Goal: Information Seeking & Learning: Learn about a topic

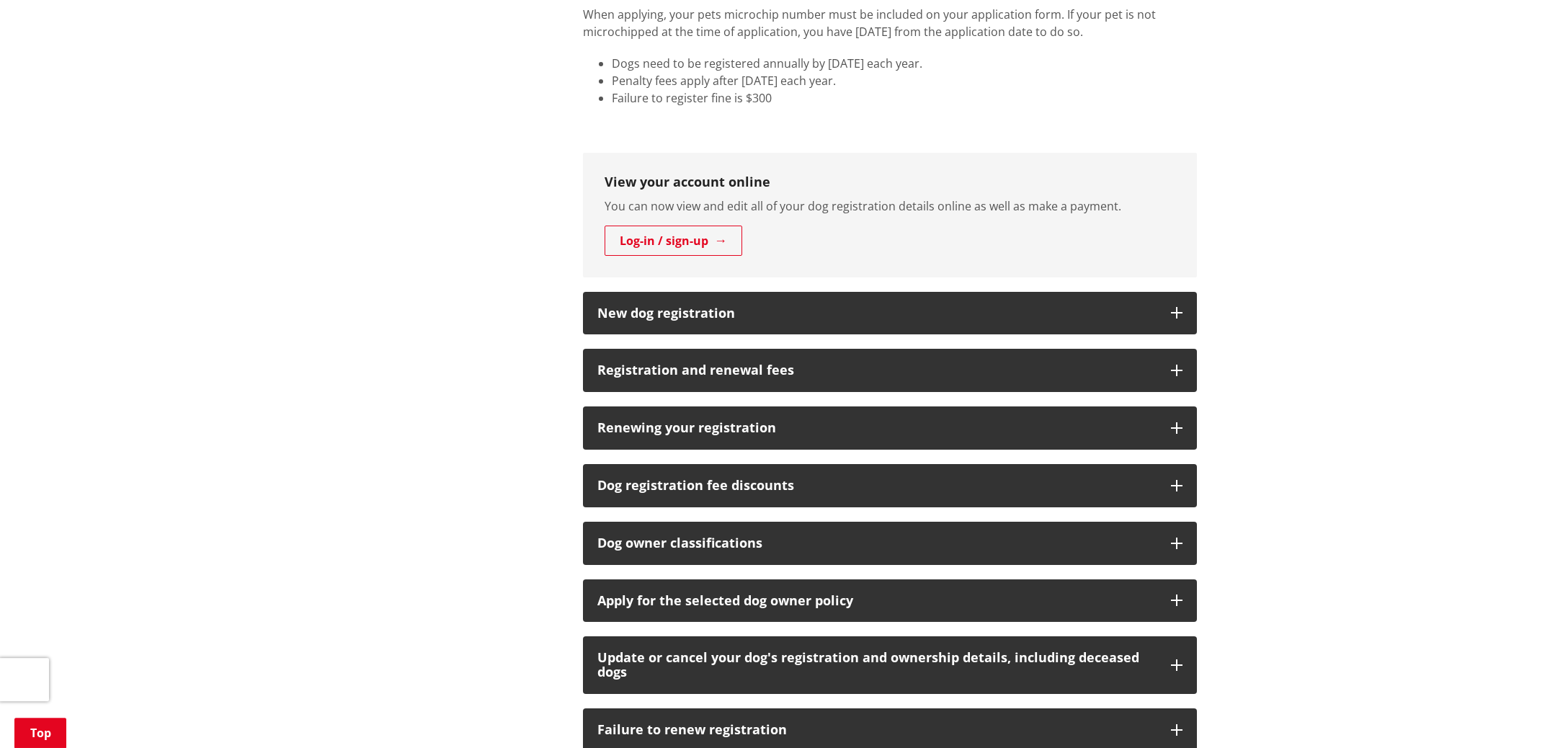
scroll to position [683, 0]
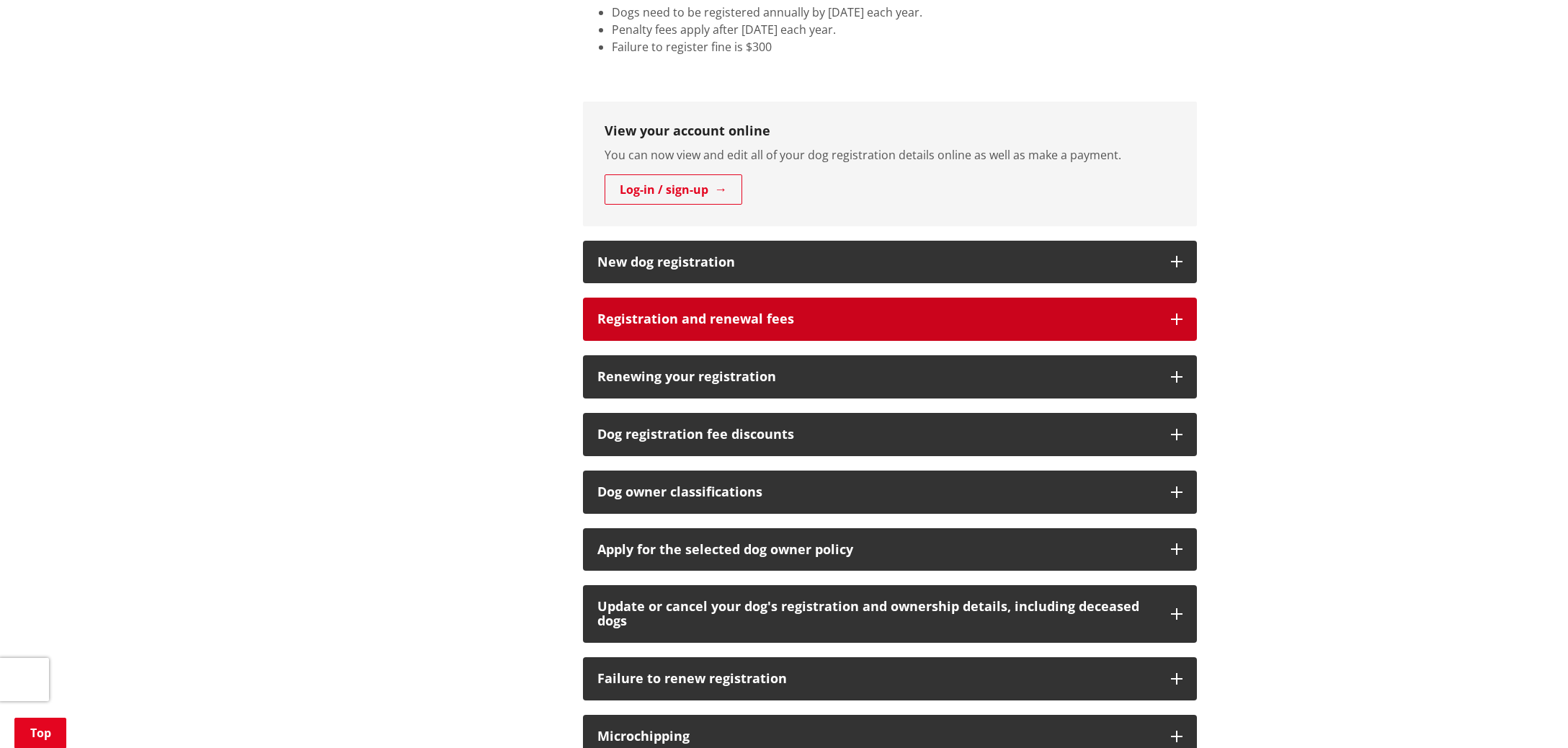
click at [766, 325] on h3 "Registration and renewal fees" at bounding box center [877, 319] width 559 height 14
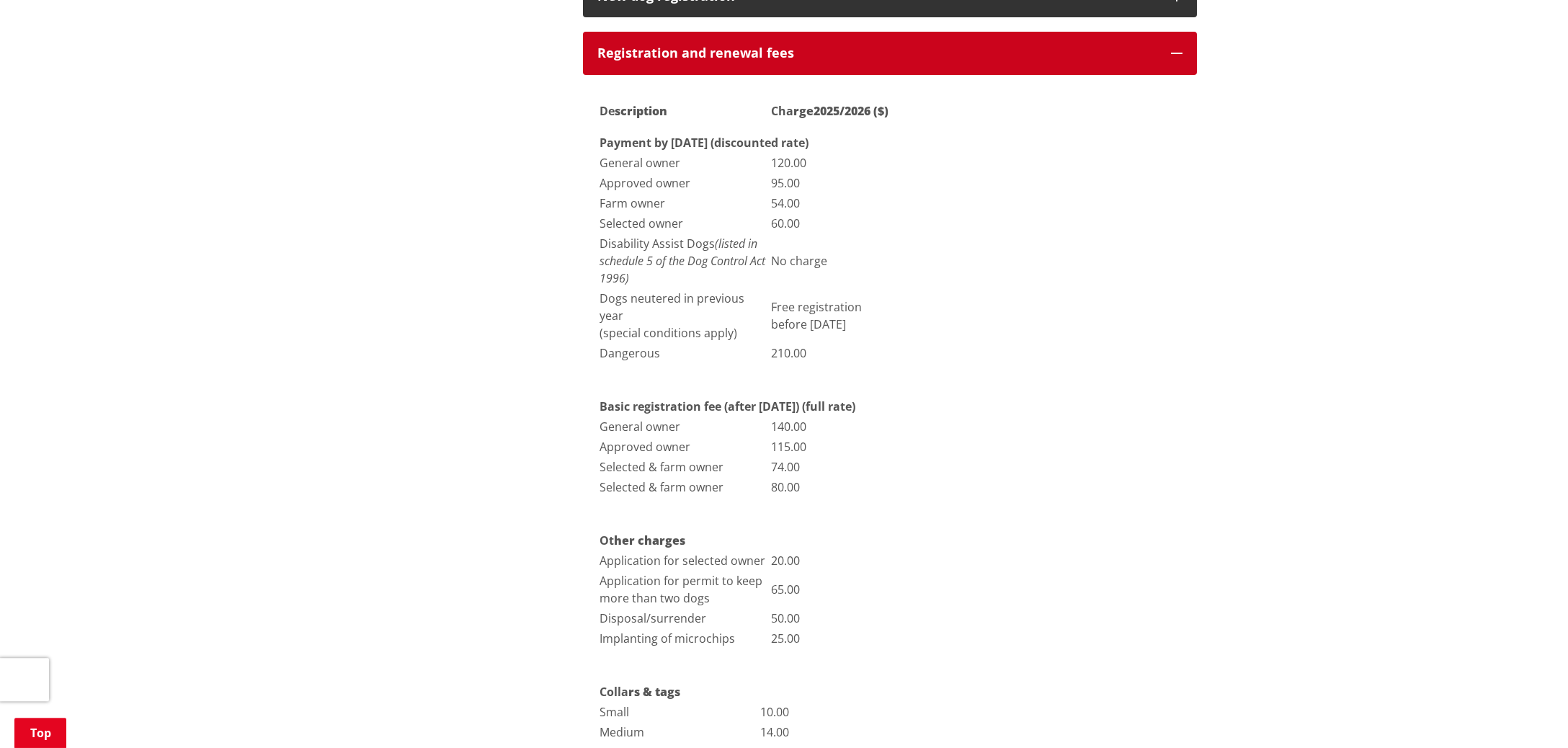
scroll to position [987, 0]
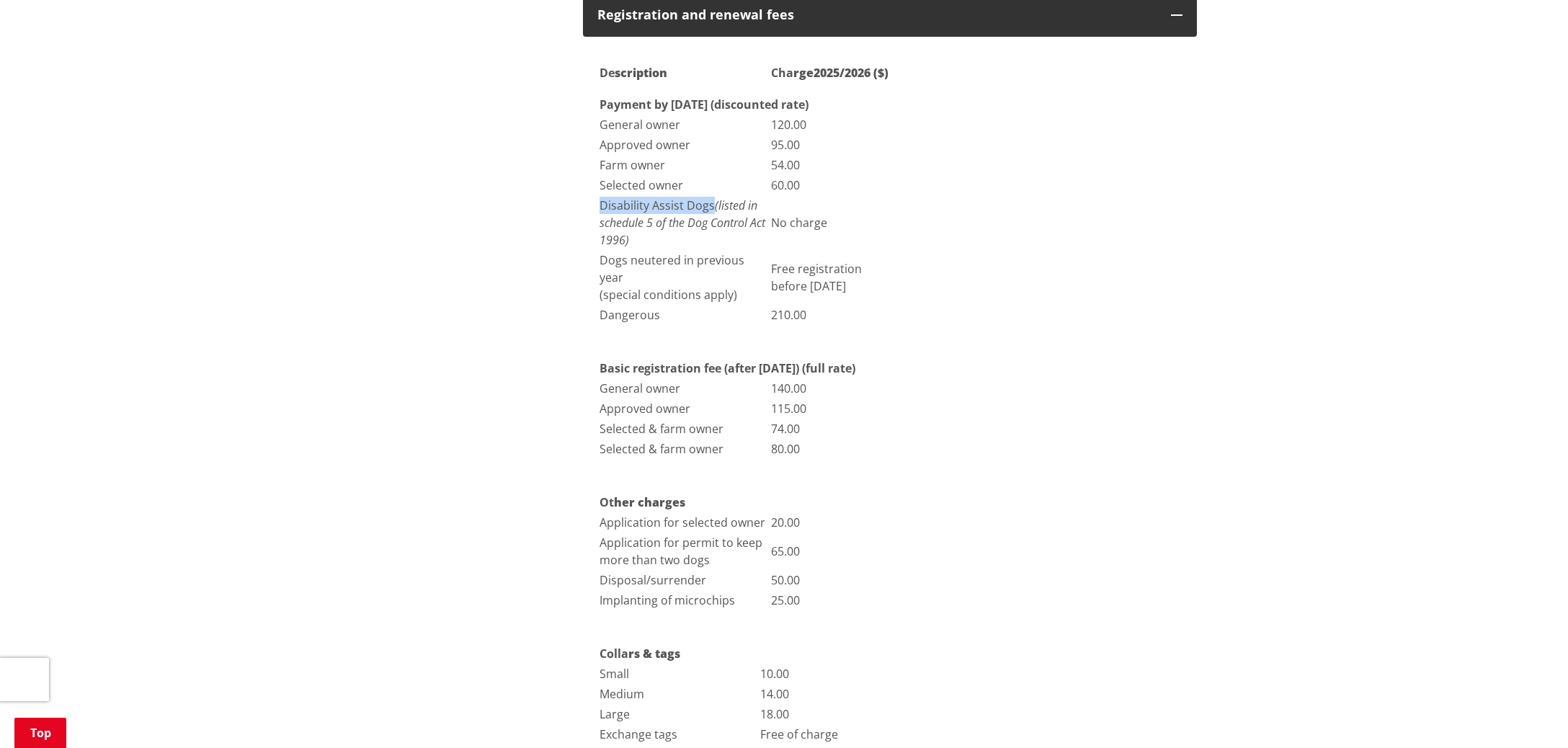
drag, startPoint x: 601, startPoint y: 205, endPoint x: 711, endPoint y: 203, distance: 110.0
click at [711, 203] on td "Disability Assist Dogs (listed in schedule 5 of the Dog Control Act 1996 )" at bounding box center [684, 222] width 170 height 53
copy td "Disability Assist Dogs"
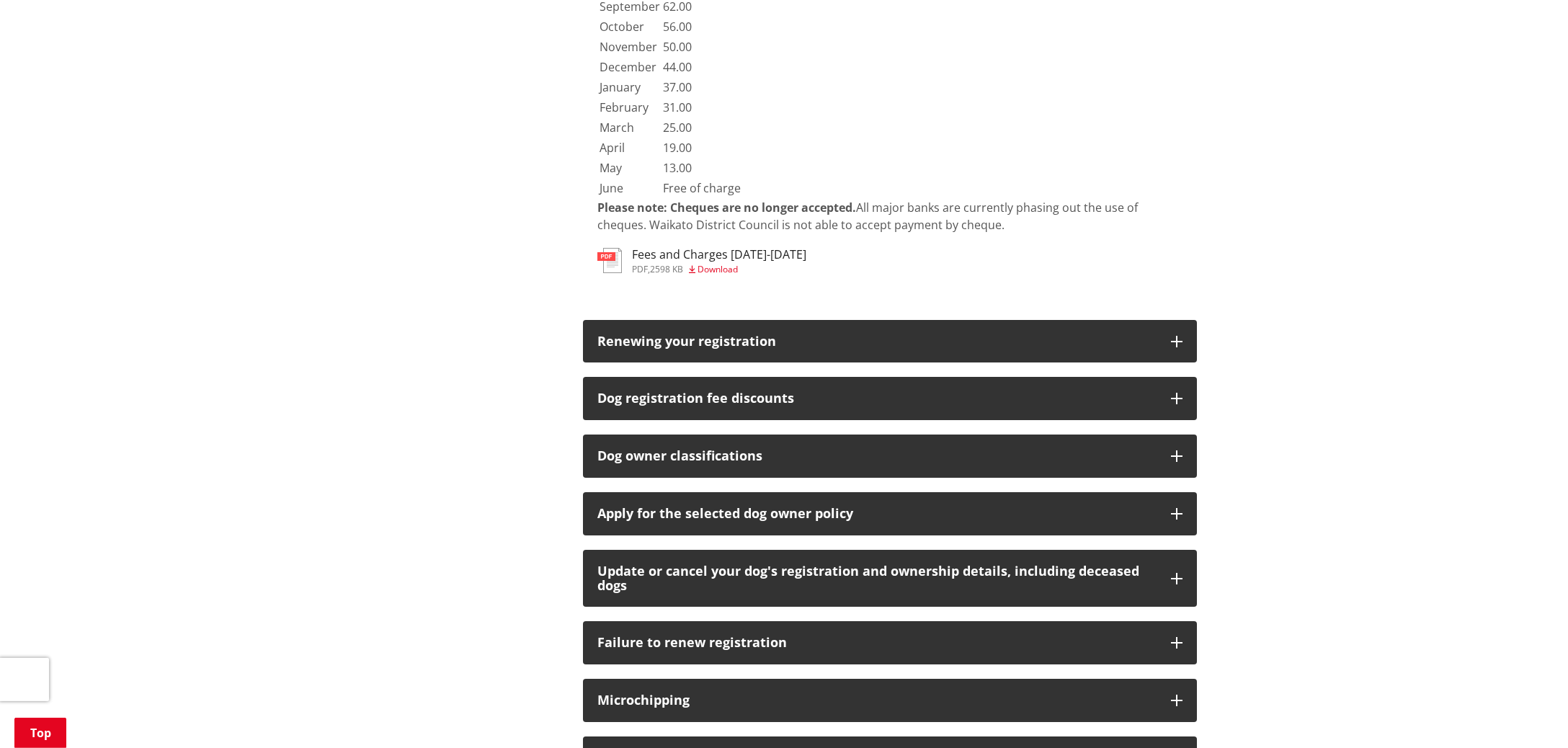
scroll to position [2886, 0]
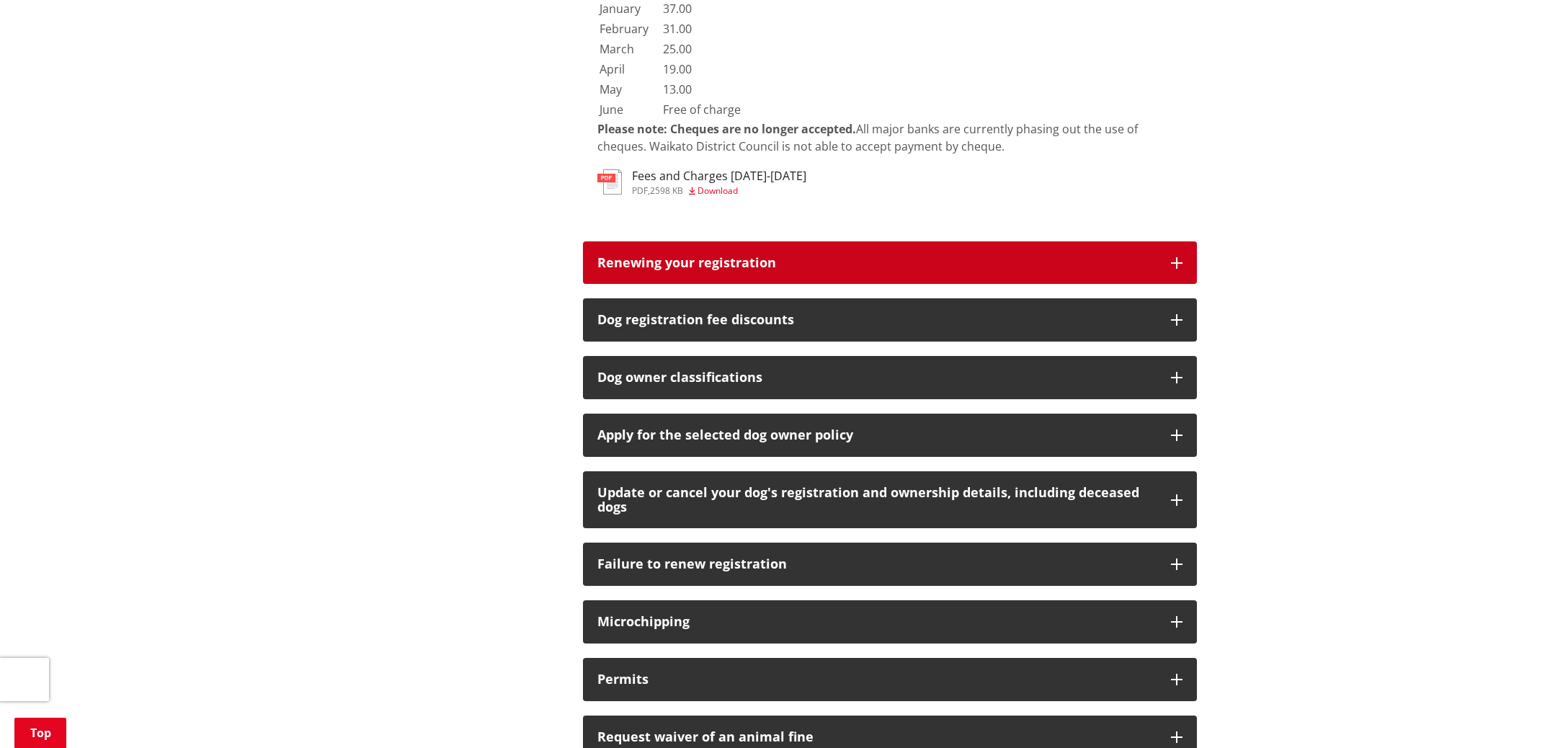
click at [1175, 257] on icon "button" at bounding box center [1176, 262] width 12 height 12
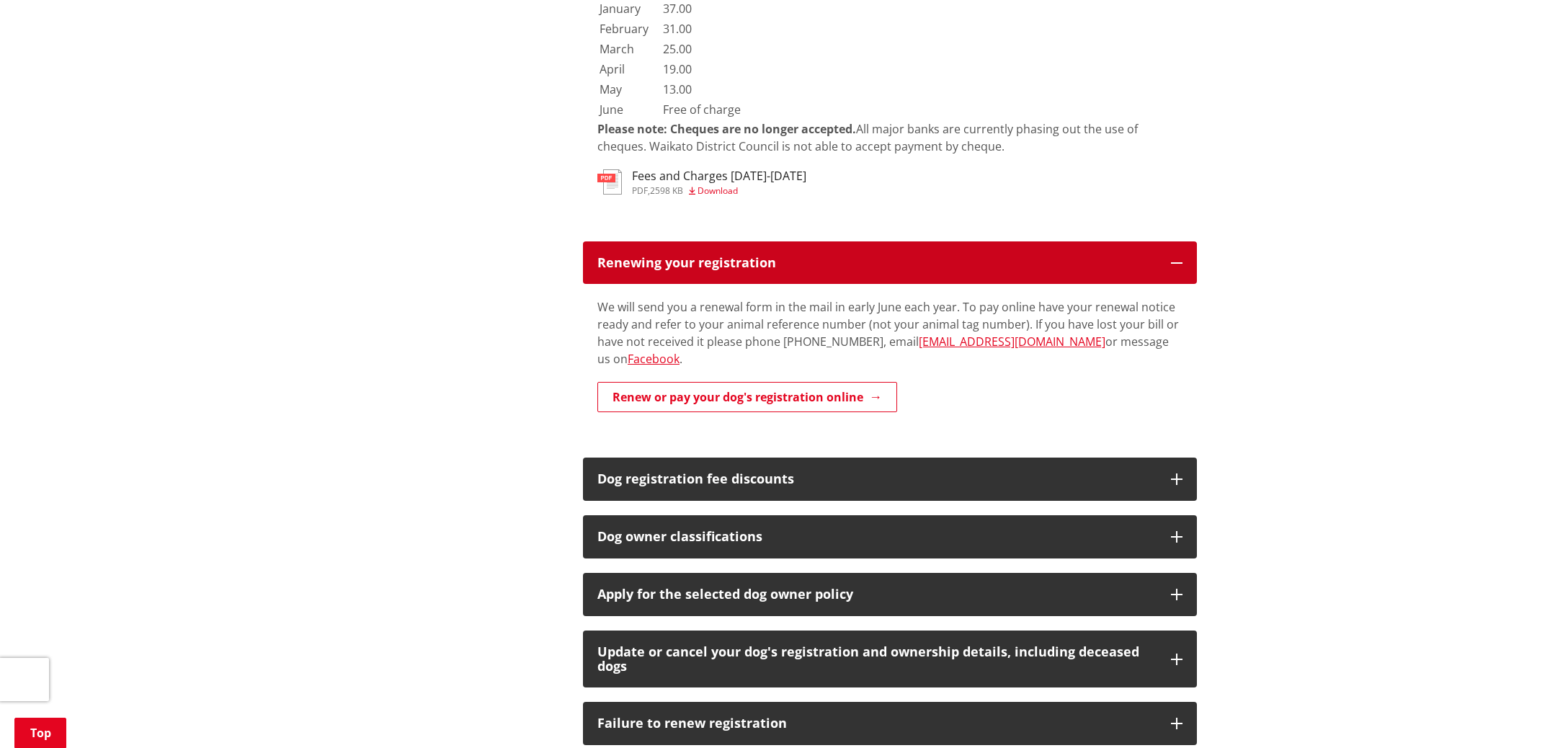
click at [1175, 257] on icon "button" at bounding box center [1176, 262] width 12 height 12
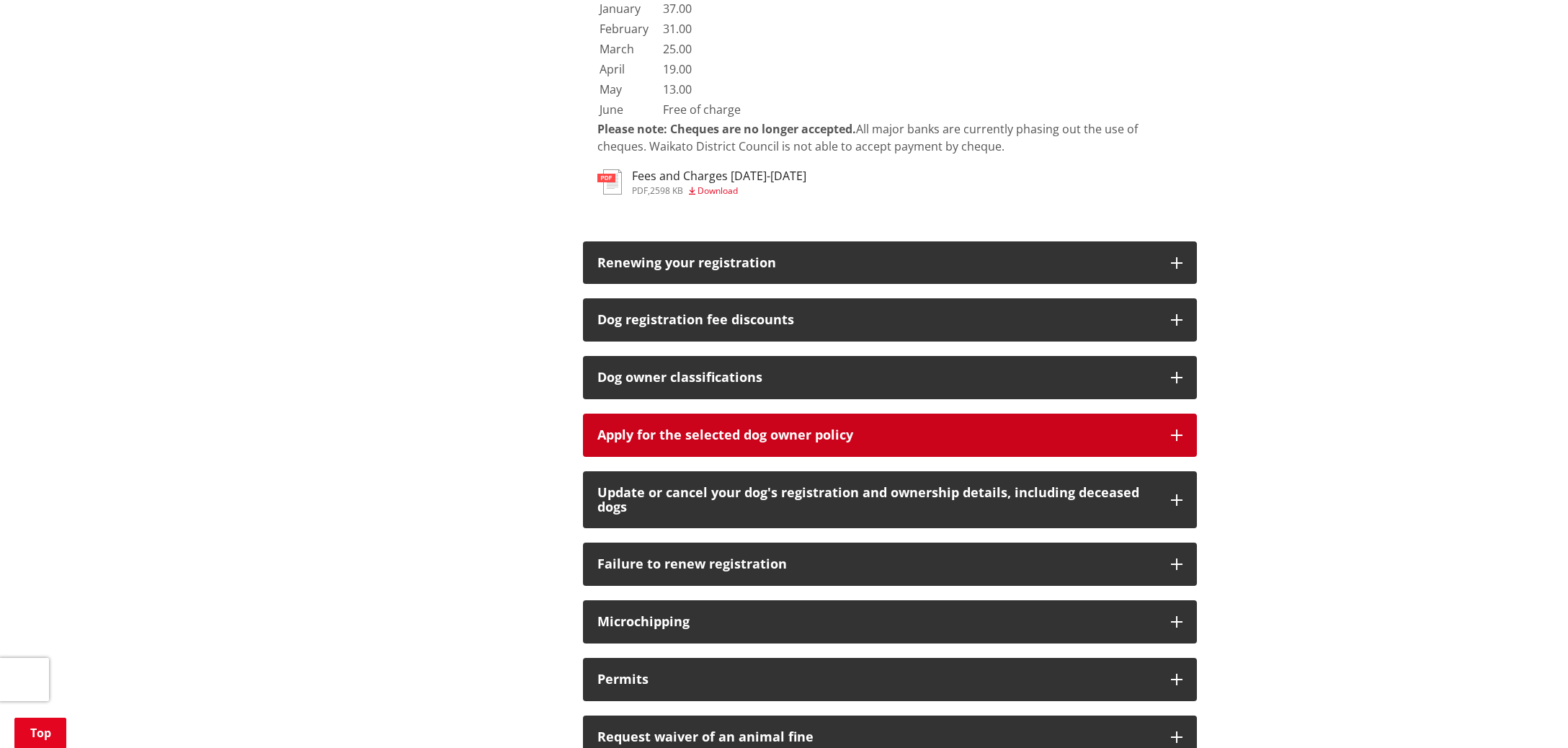
click at [903, 414] on button "Apply for the selected dog owner policy" at bounding box center [890, 435] width 614 height 43
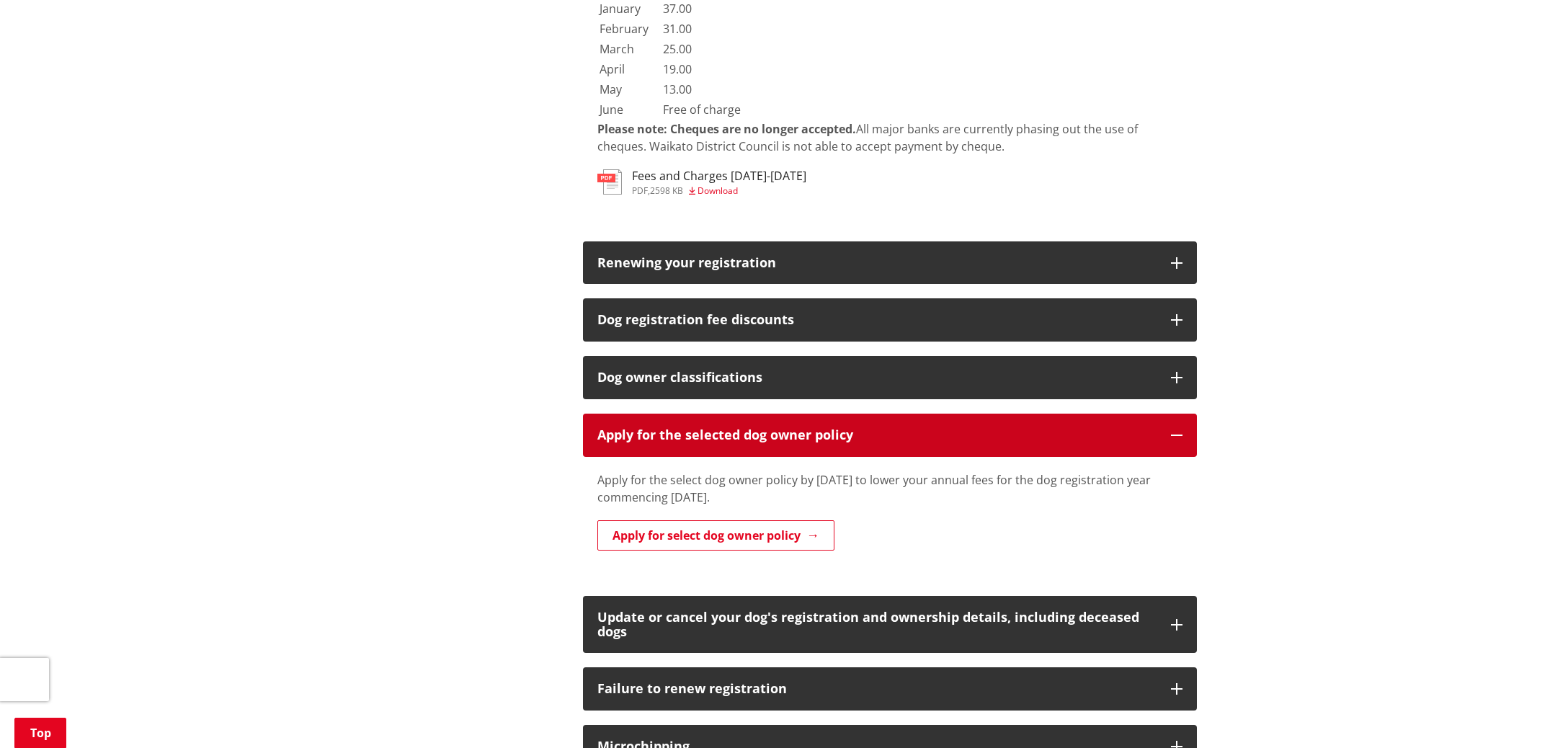
click at [903, 414] on button "Apply for the selected dog owner policy" at bounding box center [890, 435] width 614 height 43
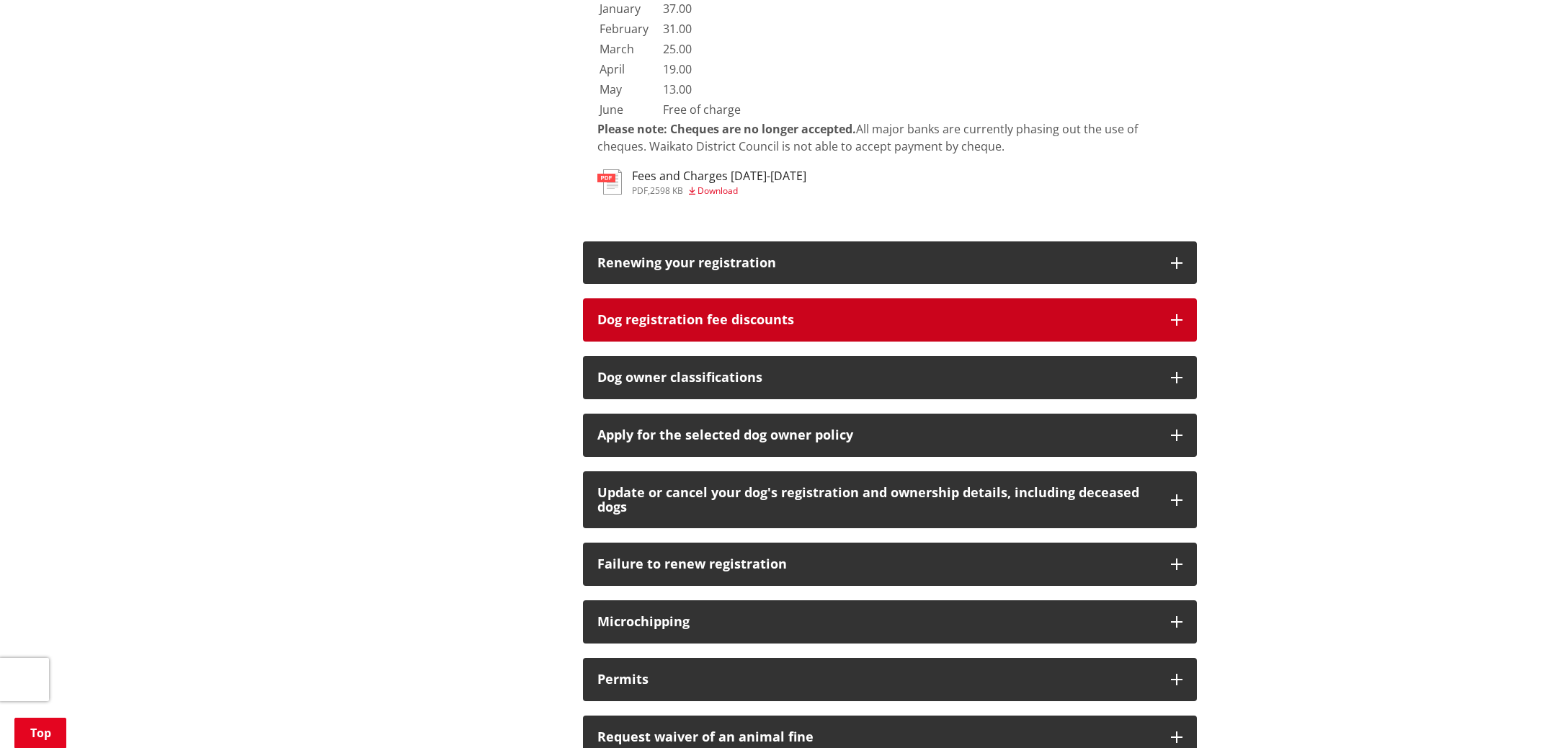
click at [765, 313] on h3 "Dog registration fee discounts" at bounding box center [877, 320] width 559 height 14
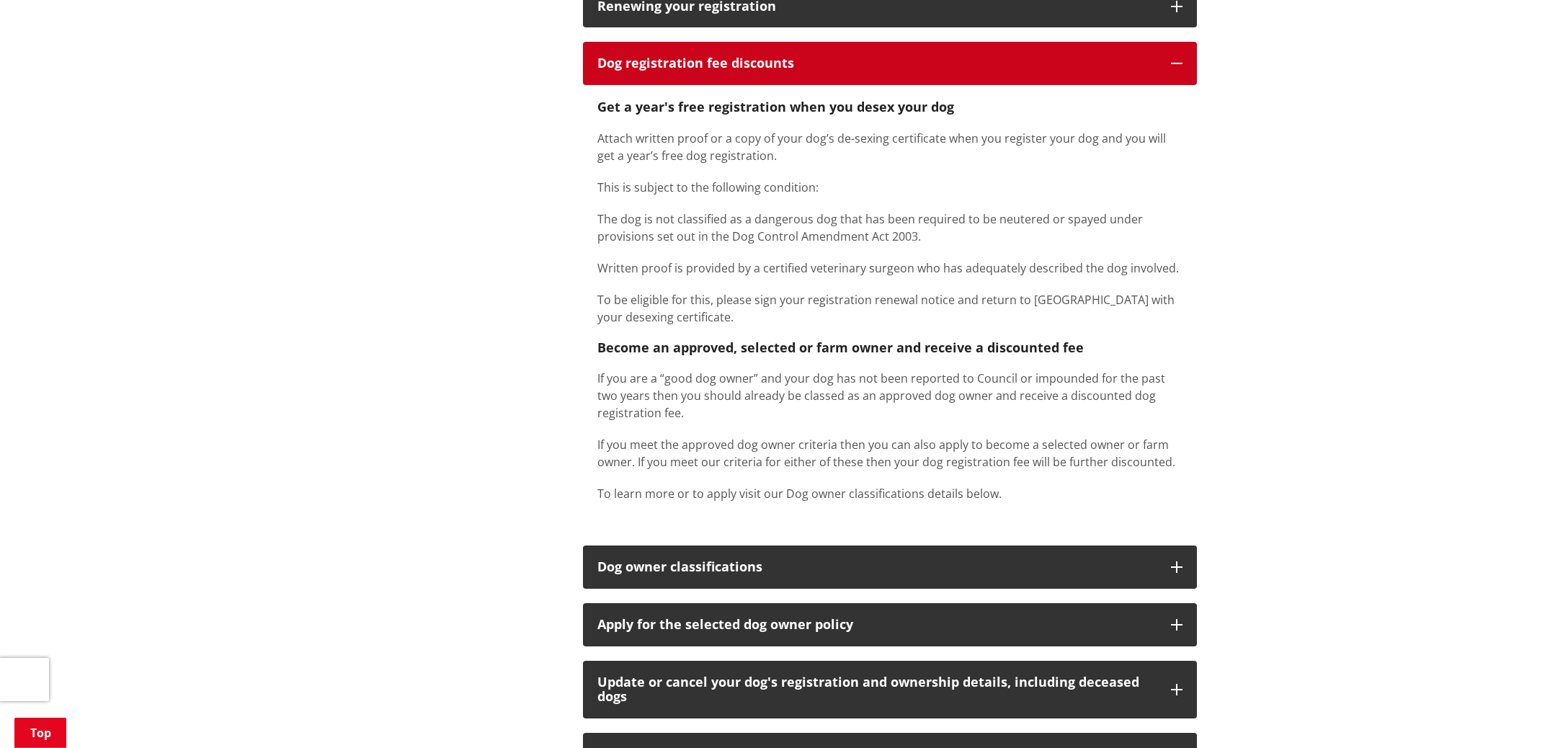
scroll to position [3189, 0]
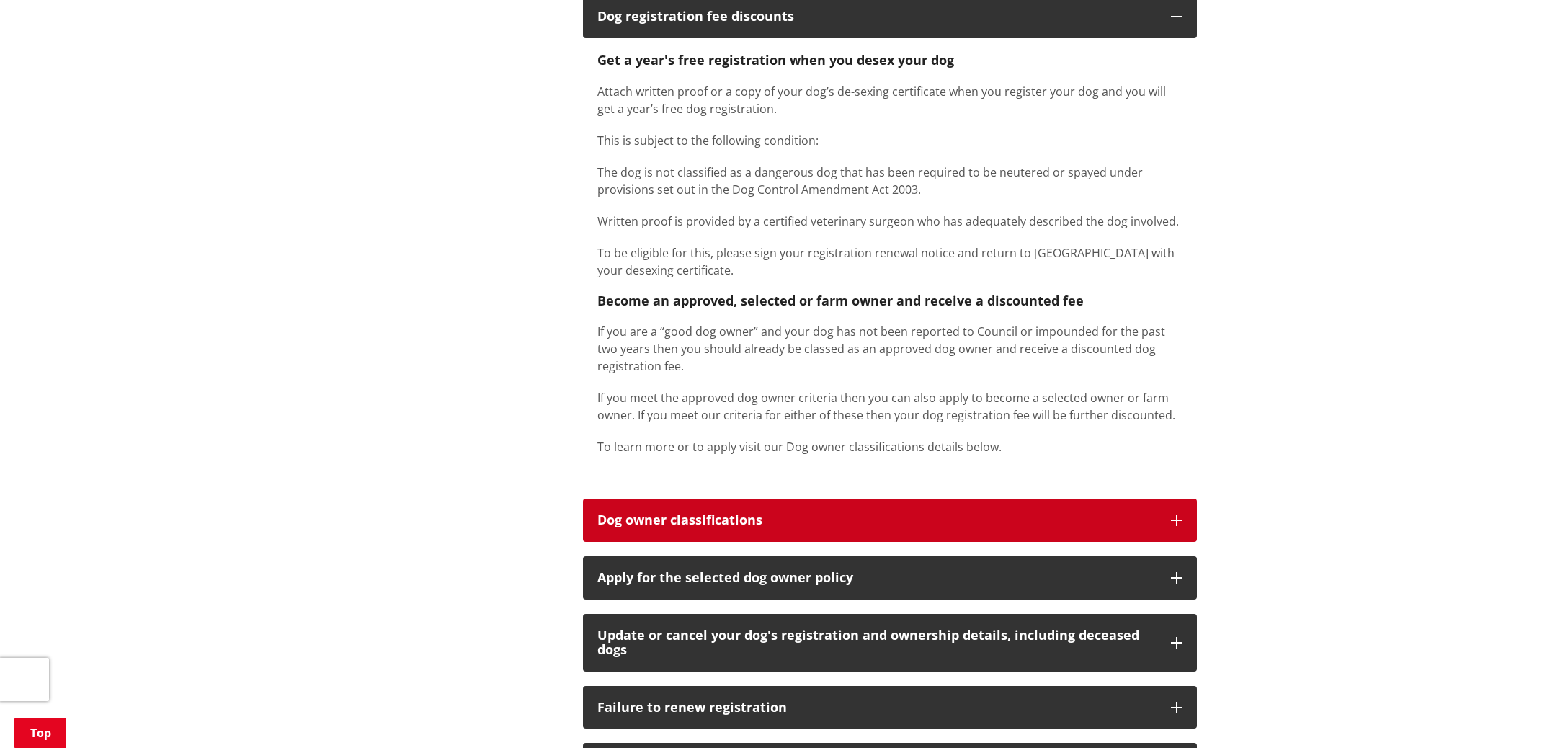
click at [1181, 514] on icon "button" at bounding box center [1176, 519] width 12 height 12
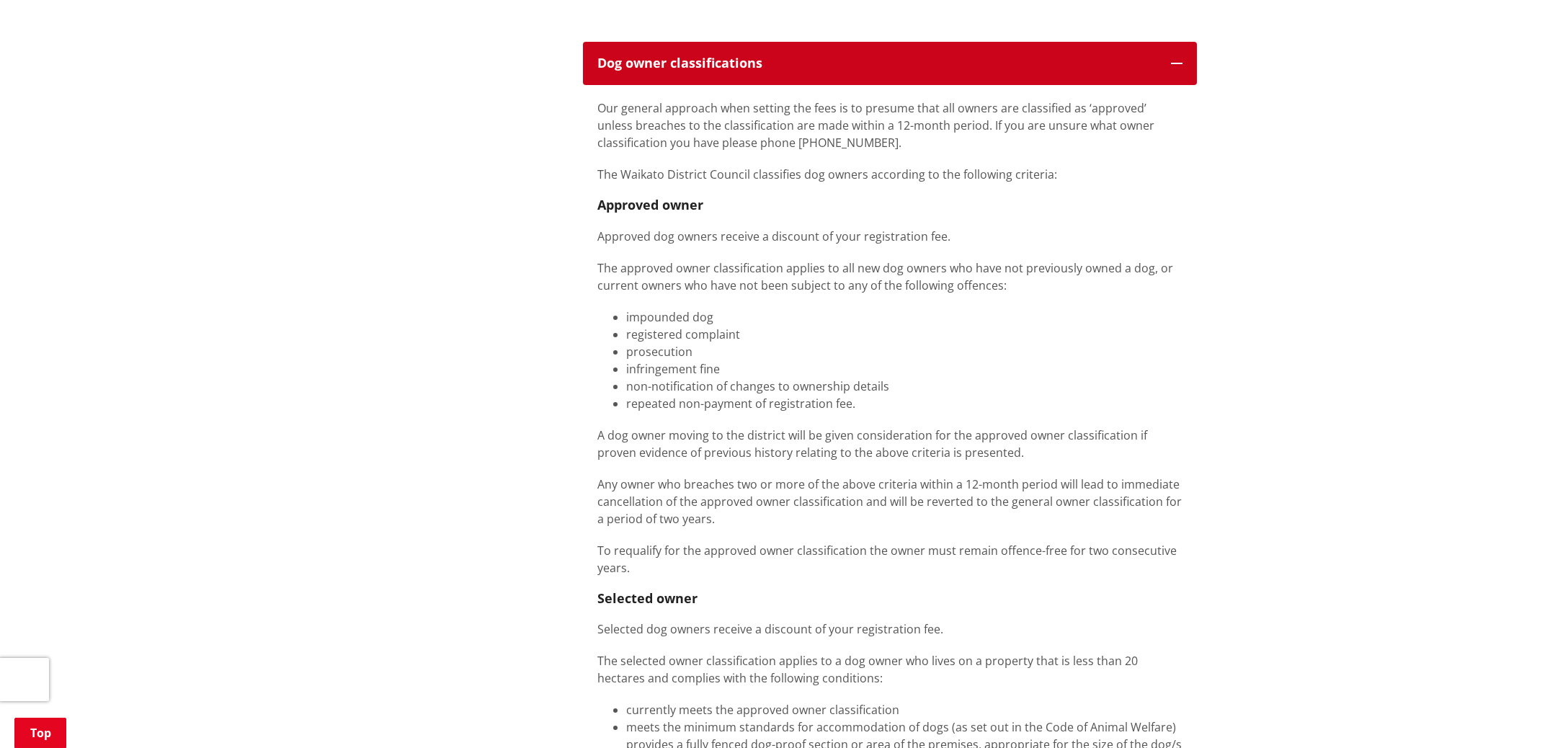
scroll to position [3645, 0]
